Goal: Information Seeking & Learning: Learn about a topic

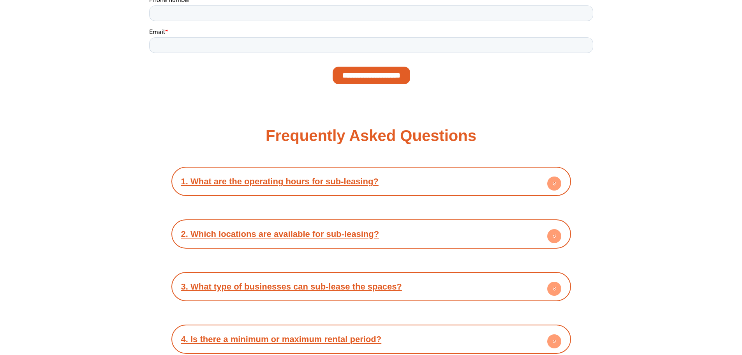
scroll to position [1129, 0]
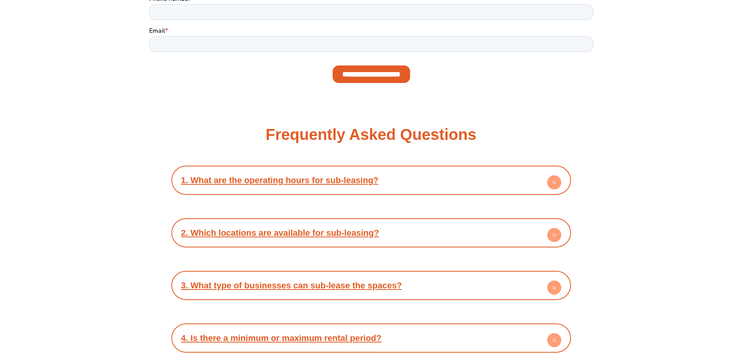
click at [532, 178] on div "1. What are the operating hours for sub-leasing?" at bounding box center [371, 179] width 392 height 21
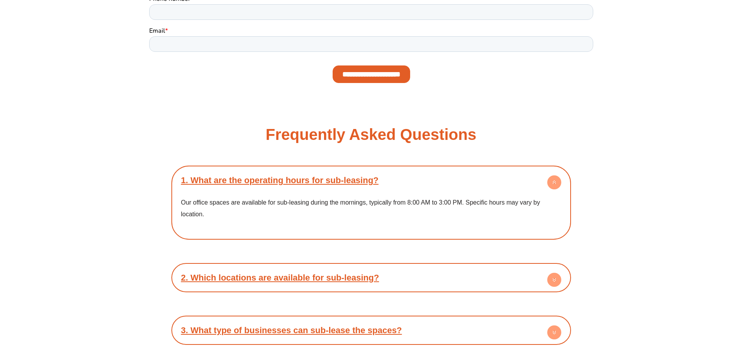
scroll to position [1207, 0]
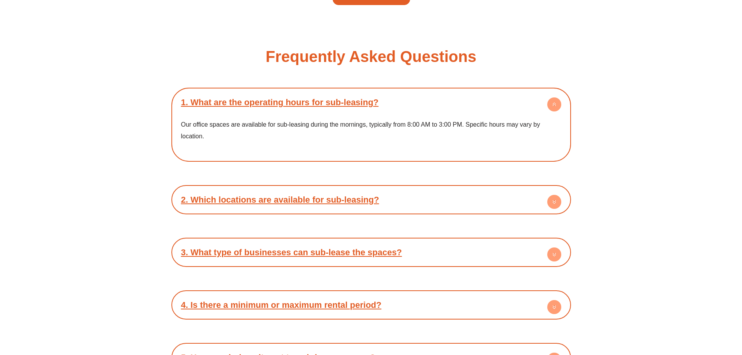
click at [459, 192] on div "2. Which locations are available for sub-leasing?" at bounding box center [371, 199] width 392 height 21
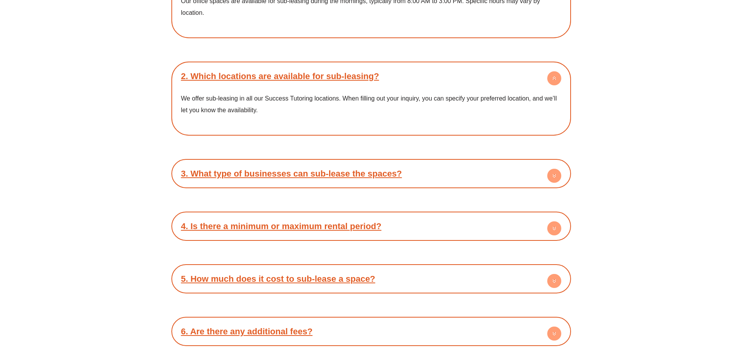
scroll to position [1363, 0]
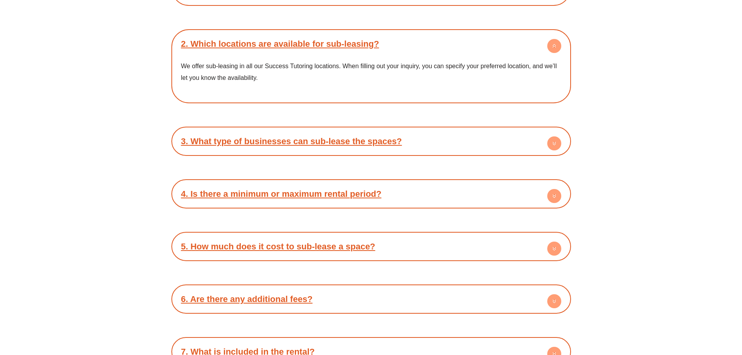
click at [409, 151] on div "3. What type of businesses can sub-lease the spaces?" at bounding box center [371, 140] width 392 height 21
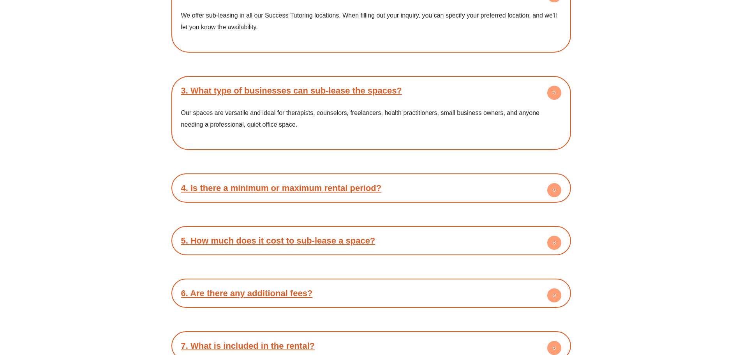
scroll to position [1519, 0]
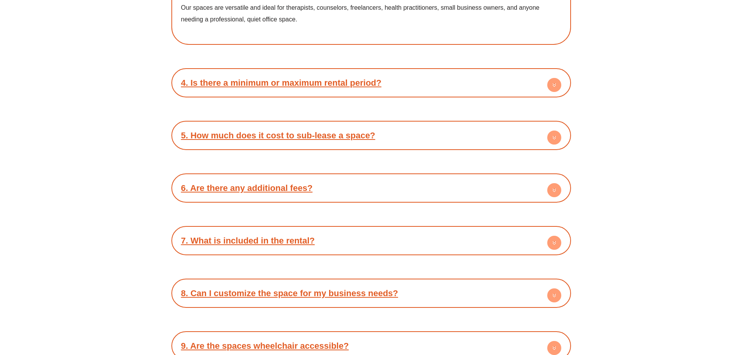
click at [481, 220] on div "1. What are the operating hours for sub-leasing? Our office spaces are availabl…" at bounding box center [371, 94] width 400 height 637
click at [505, 237] on div "7. What is included in the rental?" at bounding box center [371, 240] width 392 height 21
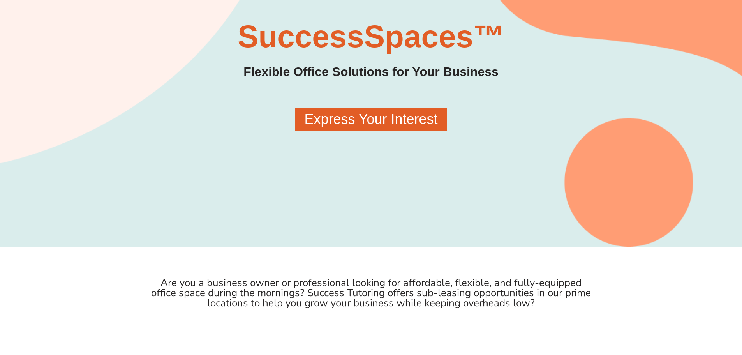
scroll to position [0, 0]
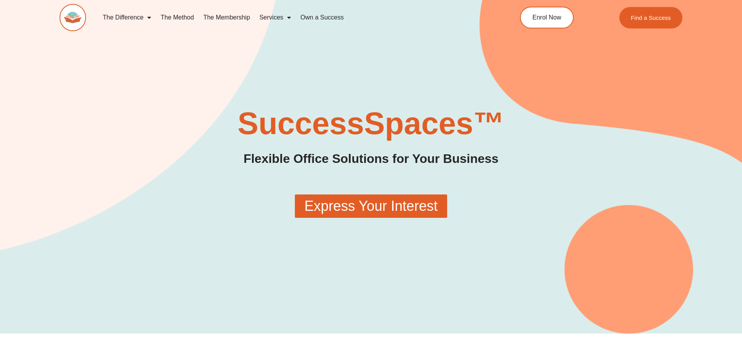
click at [179, 17] on link "The Method" at bounding box center [177, 18] width 42 height 18
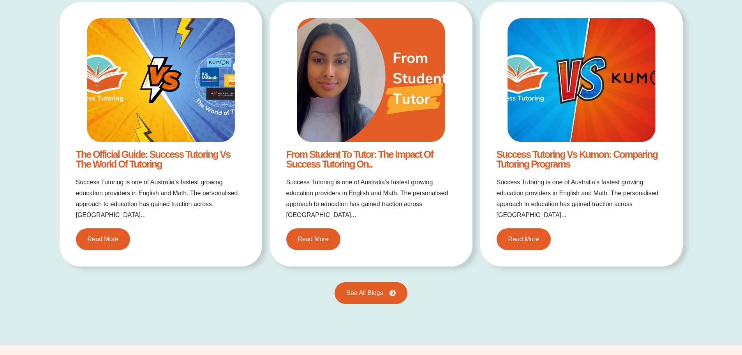
scroll to position [1402, 0]
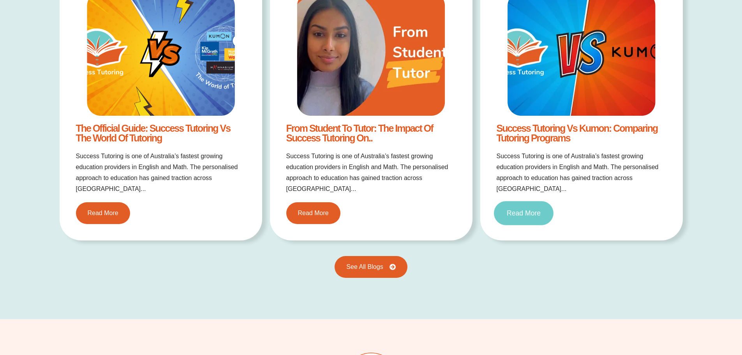
click at [506, 201] on link "Read More" at bounding box center [524, 213] width 60 height 24
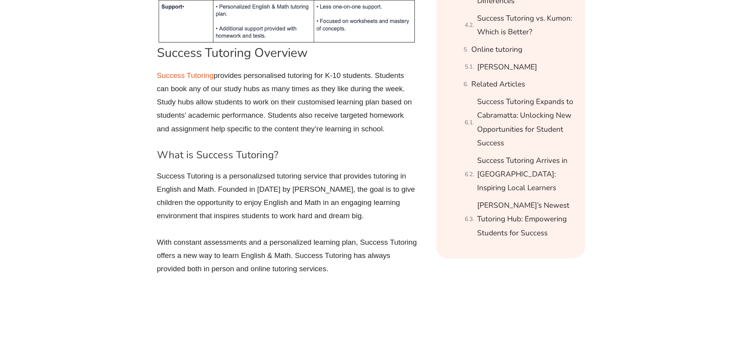
scroll to position [818, 0]
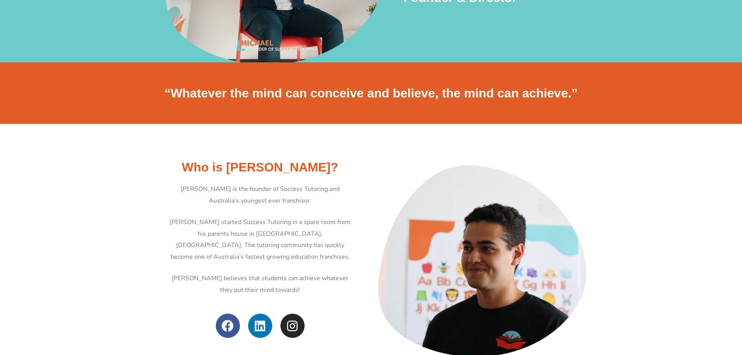
scroll to position [195, 0]
